Goal: Information Seeking & Learning: Learn about a topic

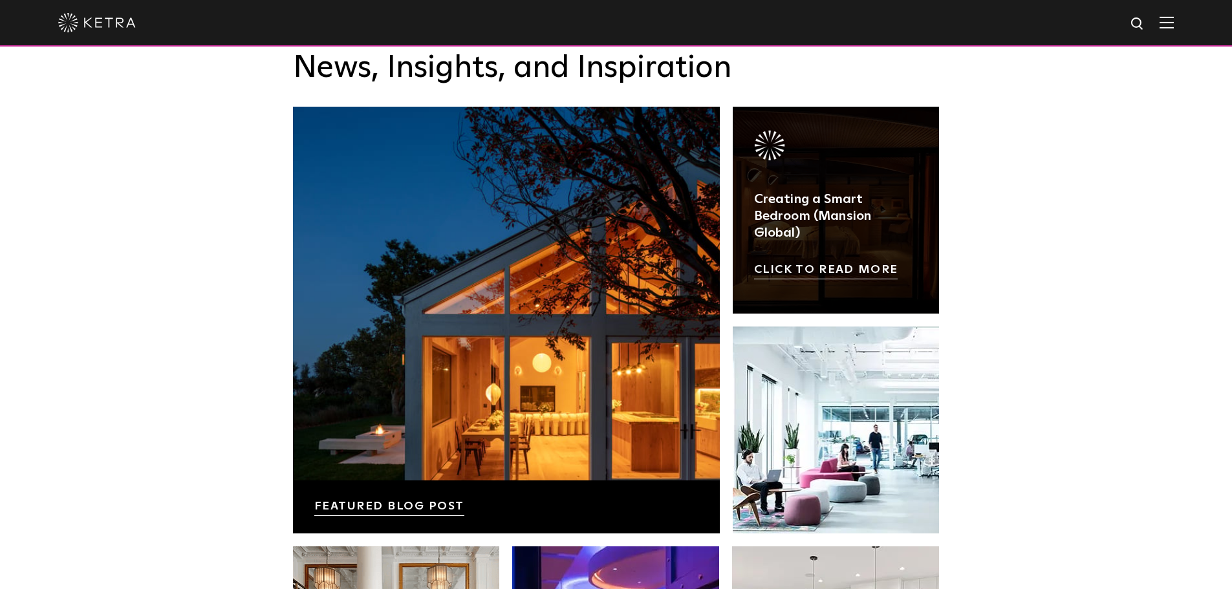
scroll to position [2067, 0]
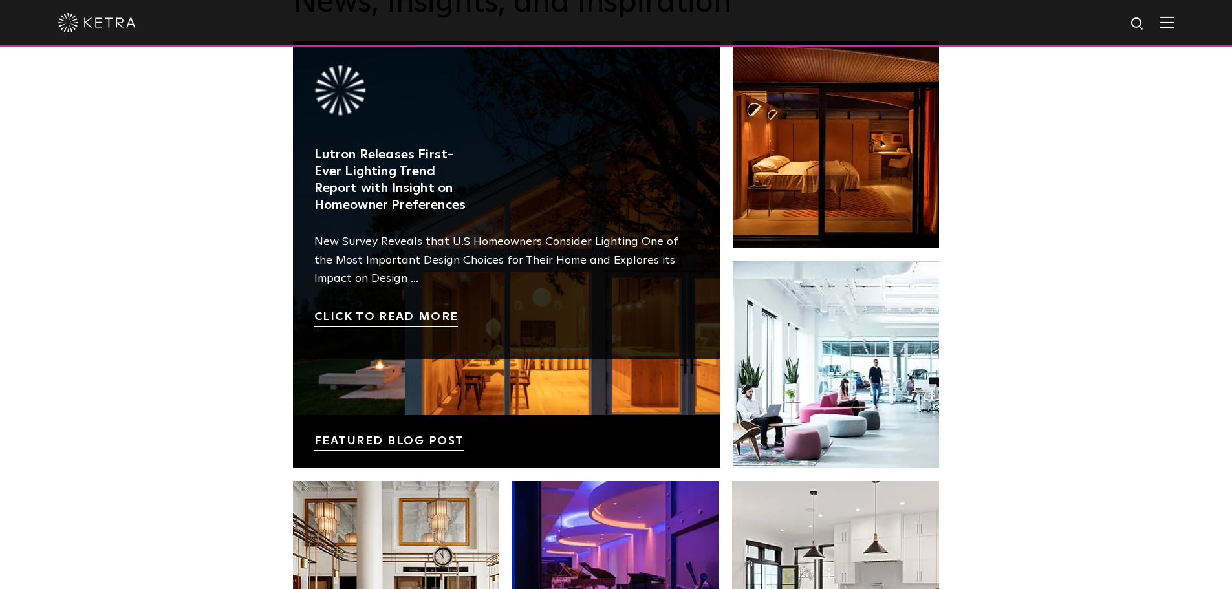
scroll to position [2132, 0]
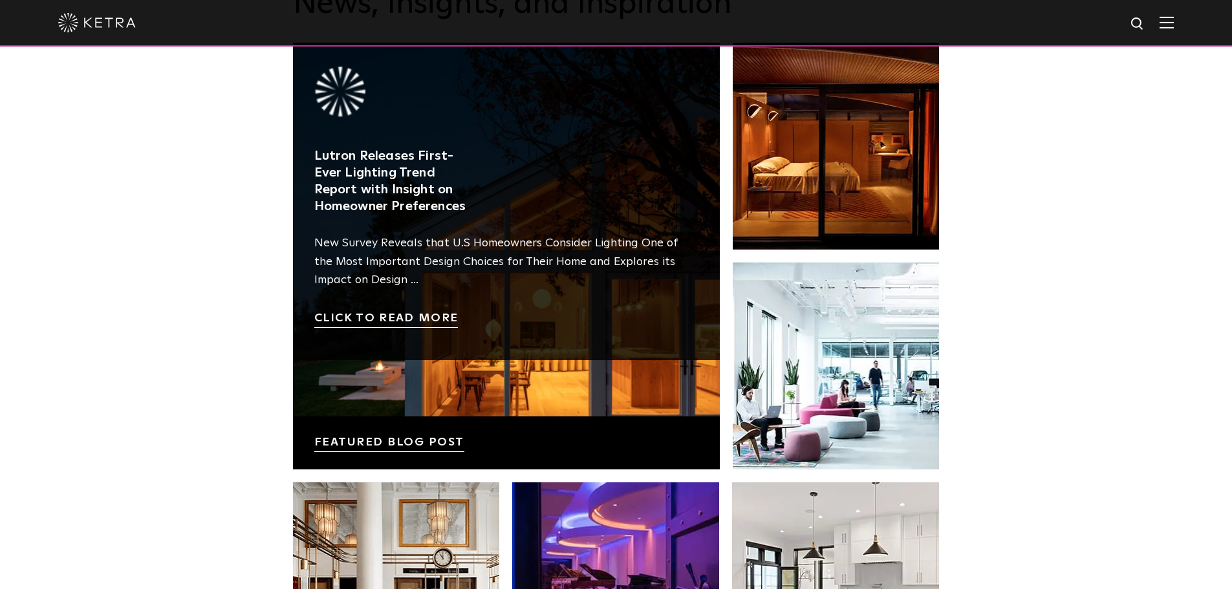
click at [411, 315] on link at bounding box center [506, 256] width 427 height 427
